Goal: Information Seeking & Learning: Learn about a topic

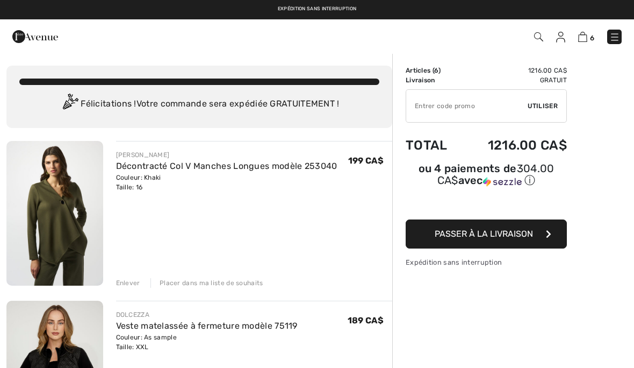
click at [613, 33] on img at bounding box center [615, 37] width 11 height 11
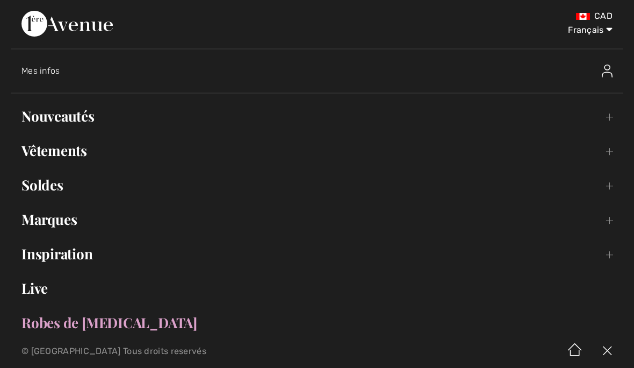
click at [79, 159] on link "Vêtements Toggle submenu" at bounding box center [317, 151] width 613 height 24
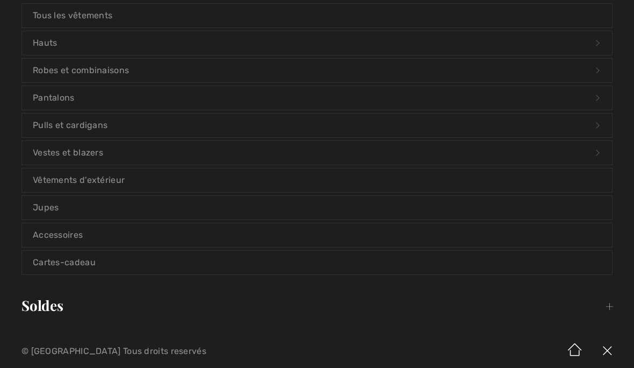
scroll to position [166, 0]
click at [211, 237] on link "Accessoires" at bounding box center [317, 234] width 590 height 24
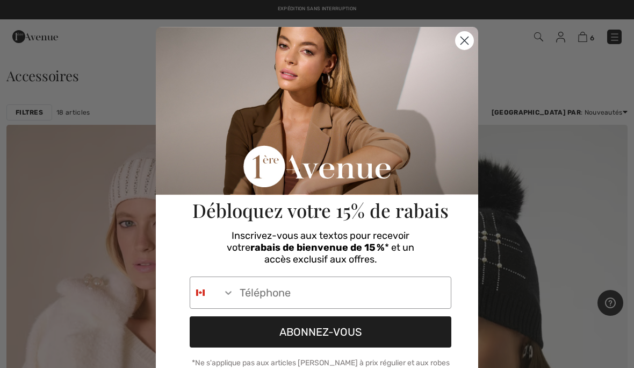
click at [470, 42] on circle "Close dialog" at bounding box center [465, 41] width 18 height 18
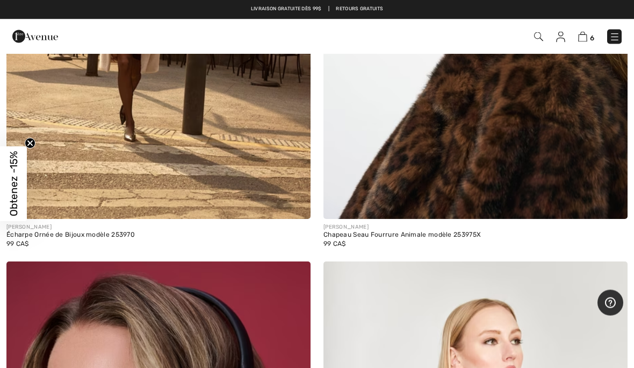
scroll to position [4012, 0]
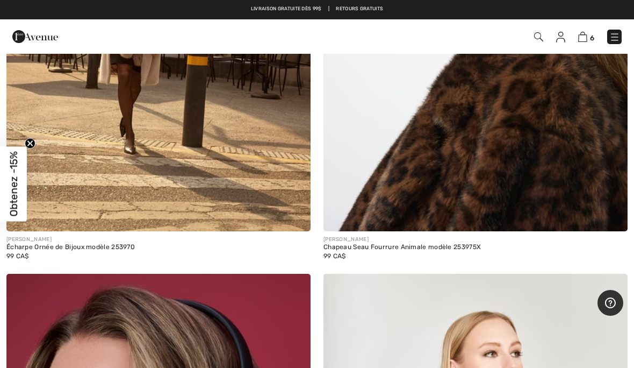
click at [243, 167] on img at bounding box center [158, 3] width 304 height 456
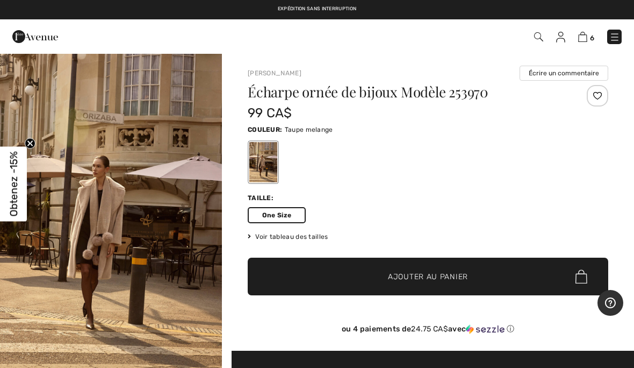
click at [123, 234] on img "1 / 5" at bounding box center [111, 219] width 222 height 333
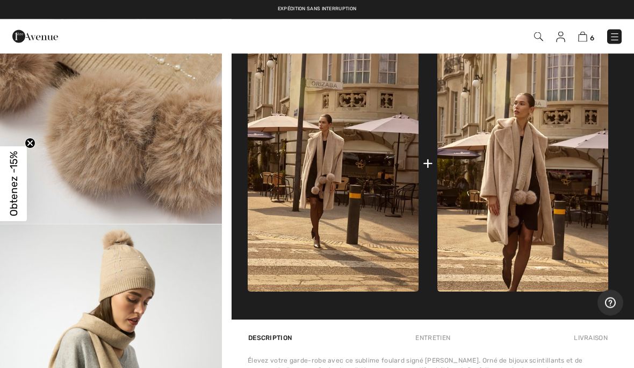
scroll to position [364, 0]
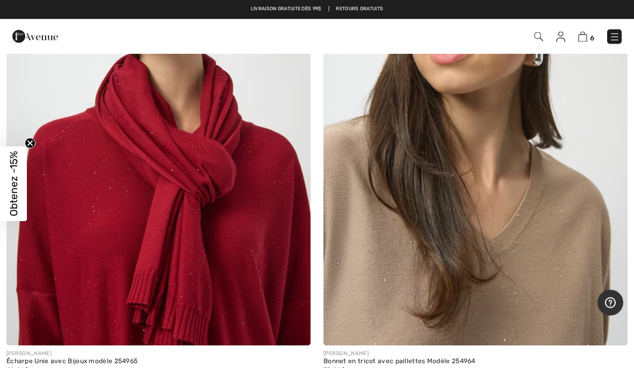
scroll to position [2285, 0]
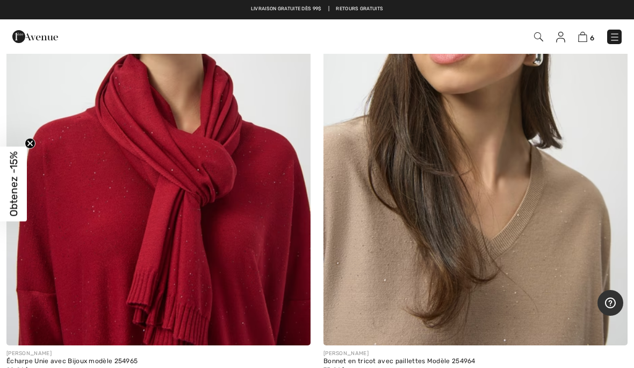
click at [242, 232] on img at bounding box center [158, 117] width 304 height 456
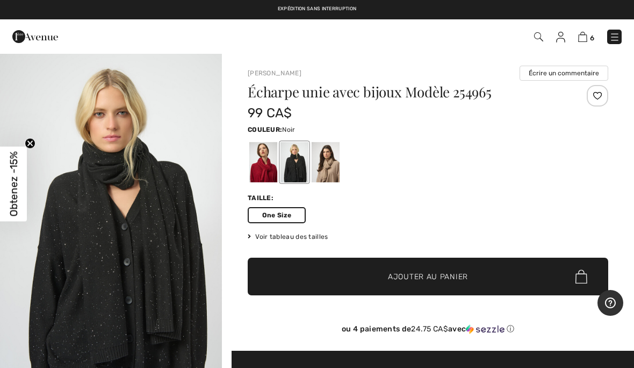
click at [324, 158] on div at bounding box center [326, 162] width 28 height 40
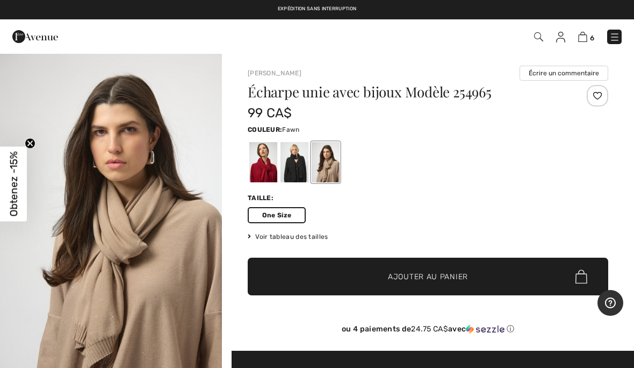
click at [149, 250] on img "1 / 6" at bounding box center [111, 219] width 222 height 333
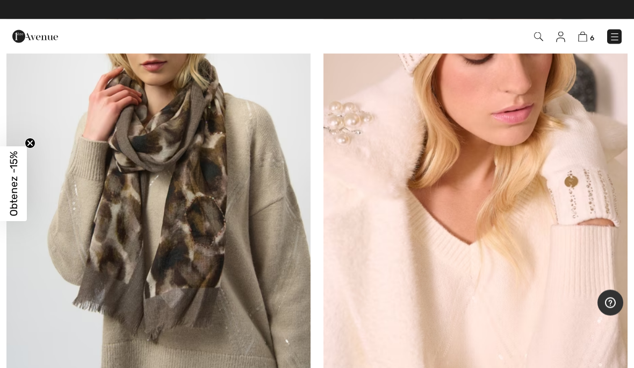
scroll to position [1753, 0]
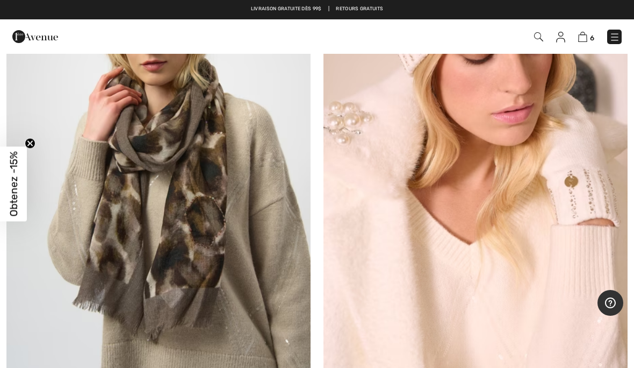
click at [215, 222] on img at bounding box center [158, 149] width 304 height 456
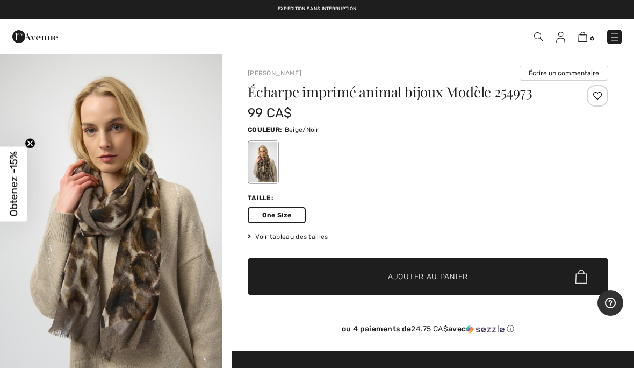
click at [138, 239] on img "1 / 4" at bounding box center [111, 219] width 222 height 333
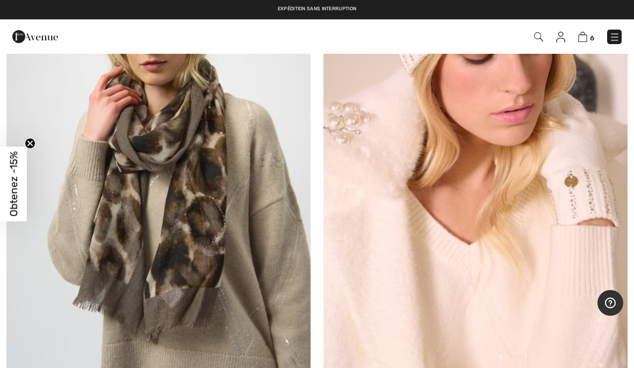
click at [383, 233] on img at bounding box center [476, 149] width 304 height 456
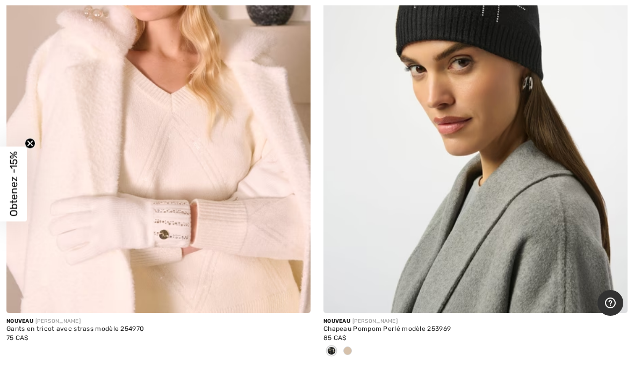
scroll to position [270, 0]
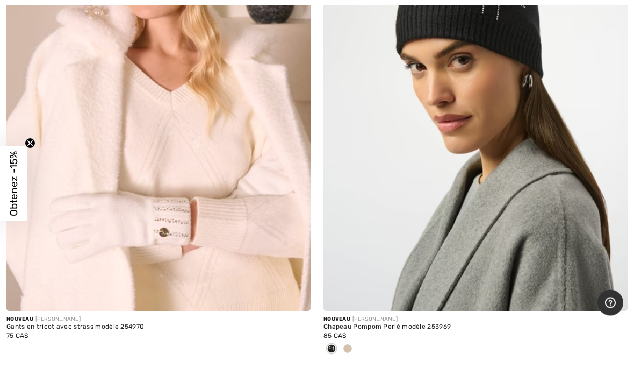
click at [507, 218] on img at bounding box center [476, 83] width 304 height 456
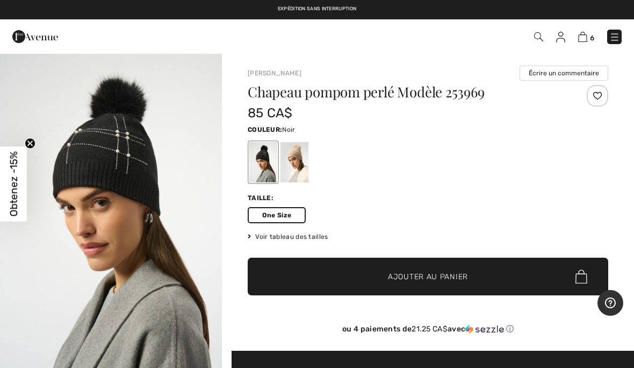
click at [282, 158] on div at bounding box center [295, 162] width 28 height 40
